Goal: Information Seeking & Learning: Learn about a topic

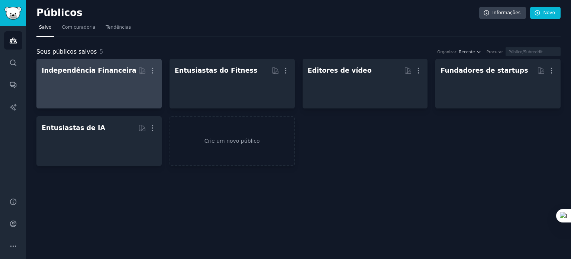
click at [124, 83] on div at bounding box center [99, 90] width 115 height 26
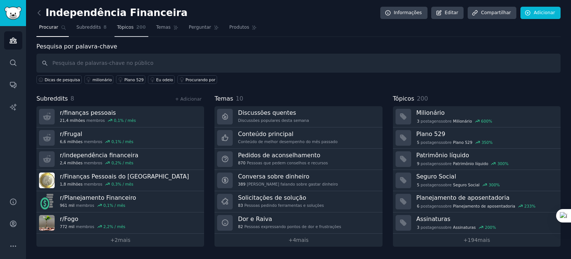
click at [127, 25] on font "Tópicos" at bounding box center [125, 27] width 17 height 5
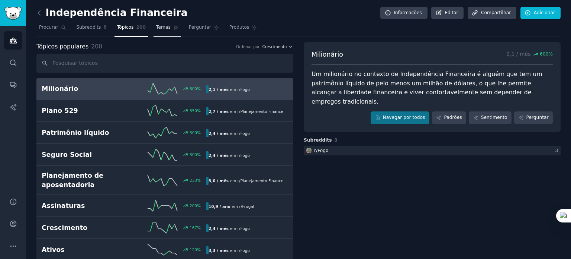
click at [158, 26] on font "Temas" at bounding box center [163, 27] width 15 height 5
